Goal: Information Seeking & Learning: Learn about a topic

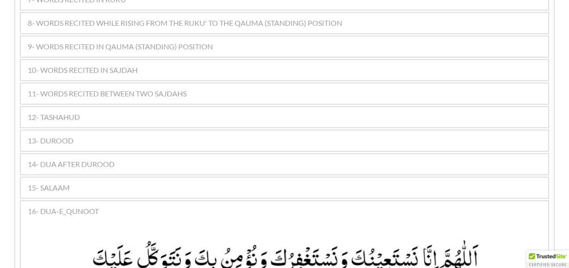
scroll to position [709, 0]
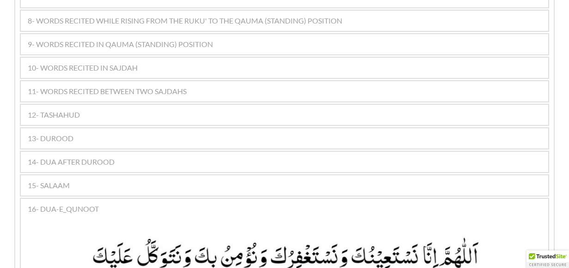
click at [75, 128] on div "13- DUROOD" at bounding box center [284, 138] width 527 height 20
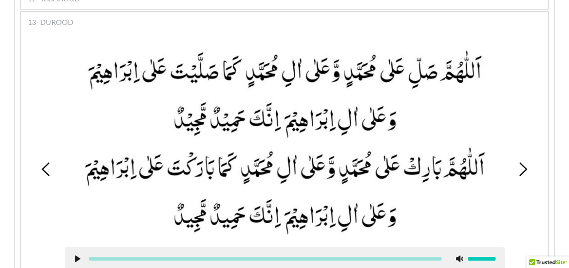
scroll to position [826, 0]
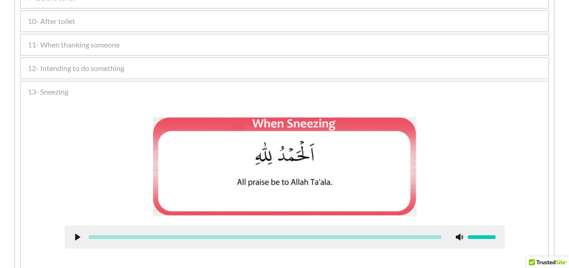
scroll to position [391, 0]
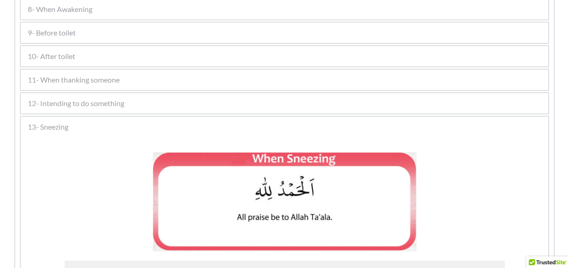
click at [329, 156] on picture at bounding box center [285, 201] width 264 height 99
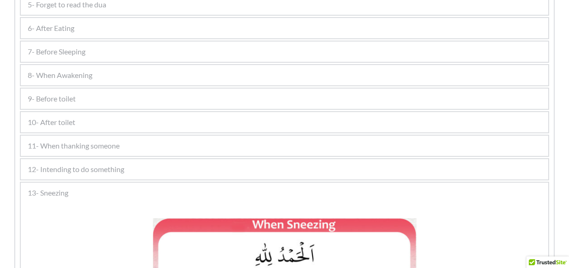
scroll to position [253, 0]
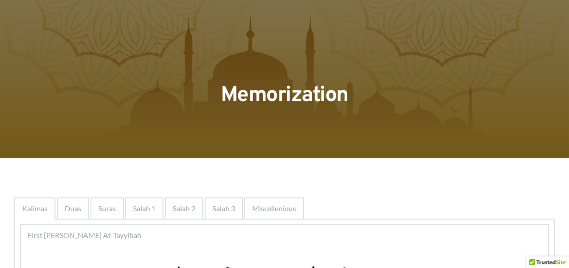
click at [255, 120] on div at bounding box center [284, 79] width 569 height 158
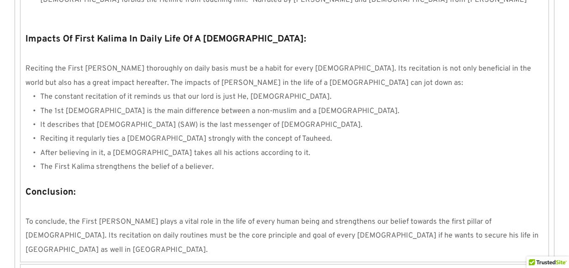
scroll to position [919, 0]
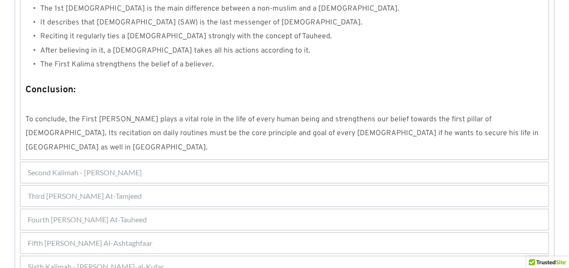
click at [174, 233] on div "Fifth [PERSON_NAME] Al-Ashtaghfaar" at bounding box center [284, 243] width 527 height 20
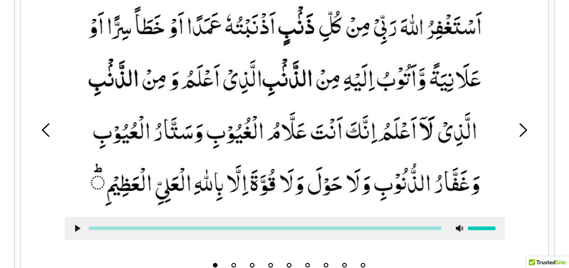
scroll to position [364, 0]
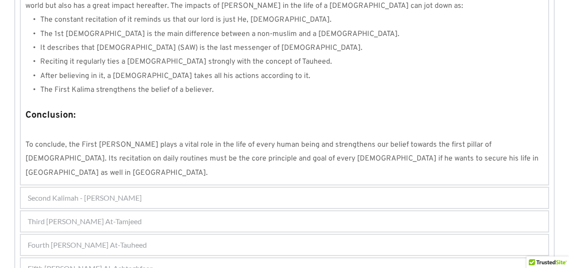
scroll to position [919, 0]
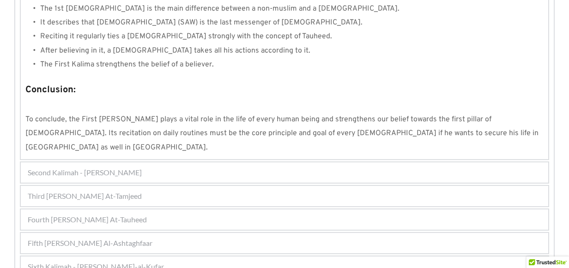
click at [268, 163] on div "Second Kalimah - [PERSON_NAME]" at bounding box center [284, 173] width 527 height 20
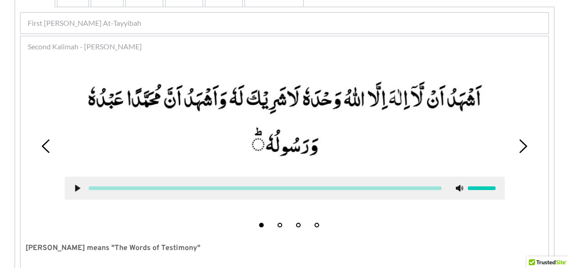
scroll to position [201, 0]
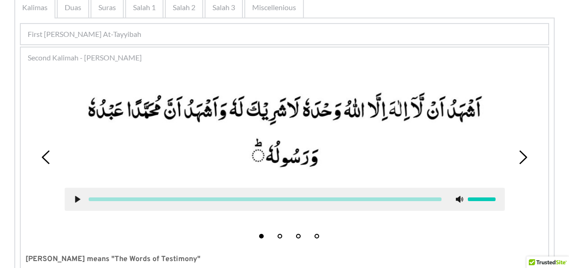
click at [55, 96] on div "1 2 3 4" at bounding box center [284, 158] width 518 height 172
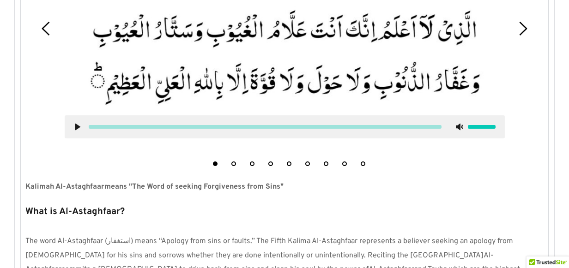
scroll to position [457, 0]
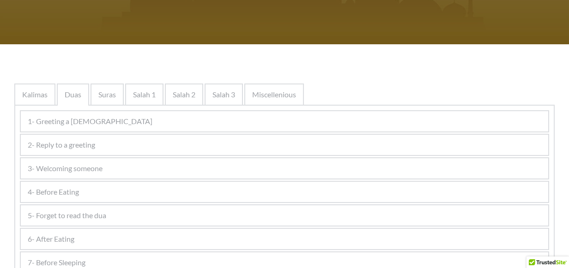
click at [91, 187] on div "4- Before Eating" at bounding box center [284, 192] width 527 height 20
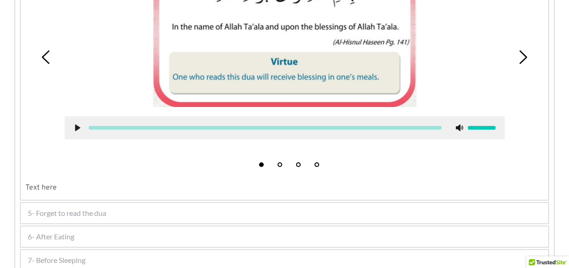
scroll to position [391, 0]
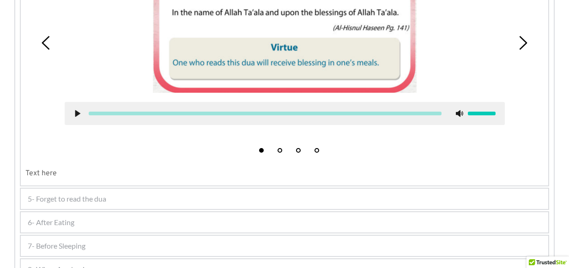
click at [101, 203] on span "5- Forget to read the dua" at bounding box center [67, 198] width 79 height 11
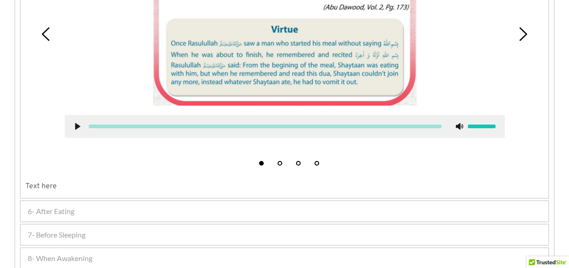
scroll to position [549, 0]
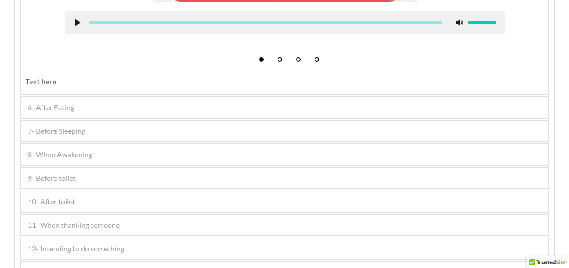
click at [58, 109] on span "6- After Eating" at bounding box center [51, 107] width 47 height 11
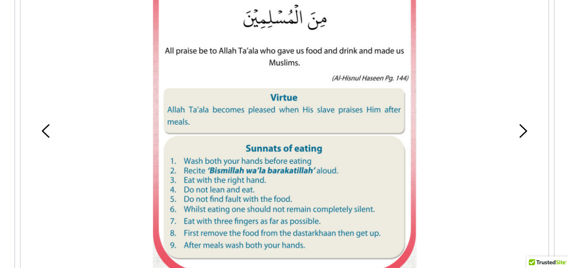
scroll to position [342, 0]
